Goal: Transaction & Acquisition: Purchase product/service

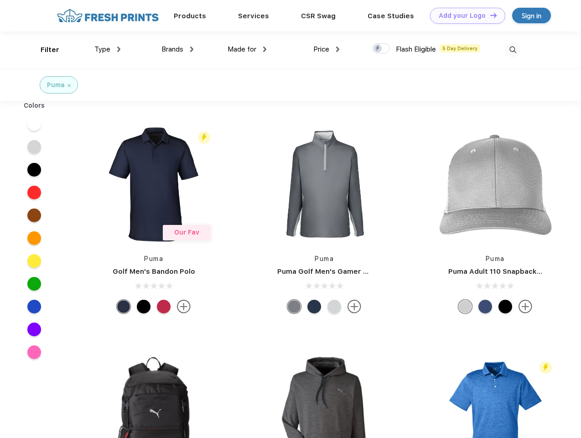
scroll to position [0, 0]
click at [464, 16] on link "Add your Logo Design Tool" at bounding box center [467, 16] width 75 height 16
click at [0, 0] on div "Design Tool" at bounding box center [0, 0] width 0 height 0
click at [489, 15] on link "Add your Logo Design Tool" at bounding box center [467, 16] width 75 height 16
click at [44, 50] on div "Filter" at bounding box center [50, 50] width 19 height 10
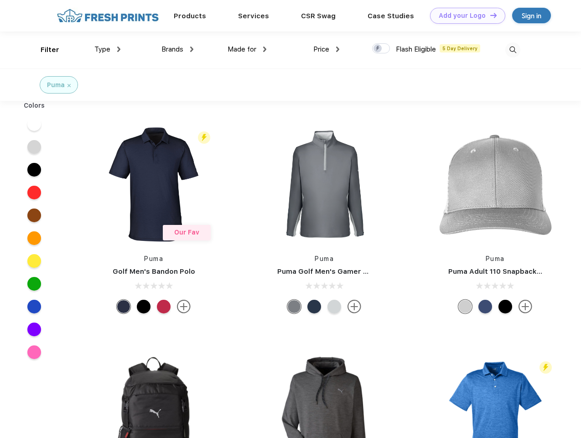
click at [108, 49] on span "Type" at bounding box center [102, 49] width 16 height 8
click at [177, 49] on span "Brands" at bounding box center [172, 49] width 22 height 8
click at [247, 49] on span "Made for" at bounding box center [242, 49] width 29 height 8
click at [327, 49] on span "Price" at bounding box center [321, 49] width 16 height 8
click at [381, 49] on div at bounding box center [381, 48] width 18 height 10
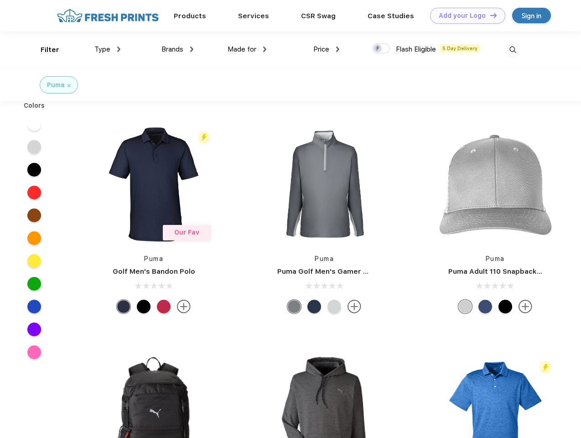
click at [378, 49] on input "checkbox" at bounding box center [375, 46] width 6 height 6
click at [513, 50] on img at bounding box center [512, 49] width 15 height 15
